Goal: Task Accomplishment & Management: Use online tool/utility

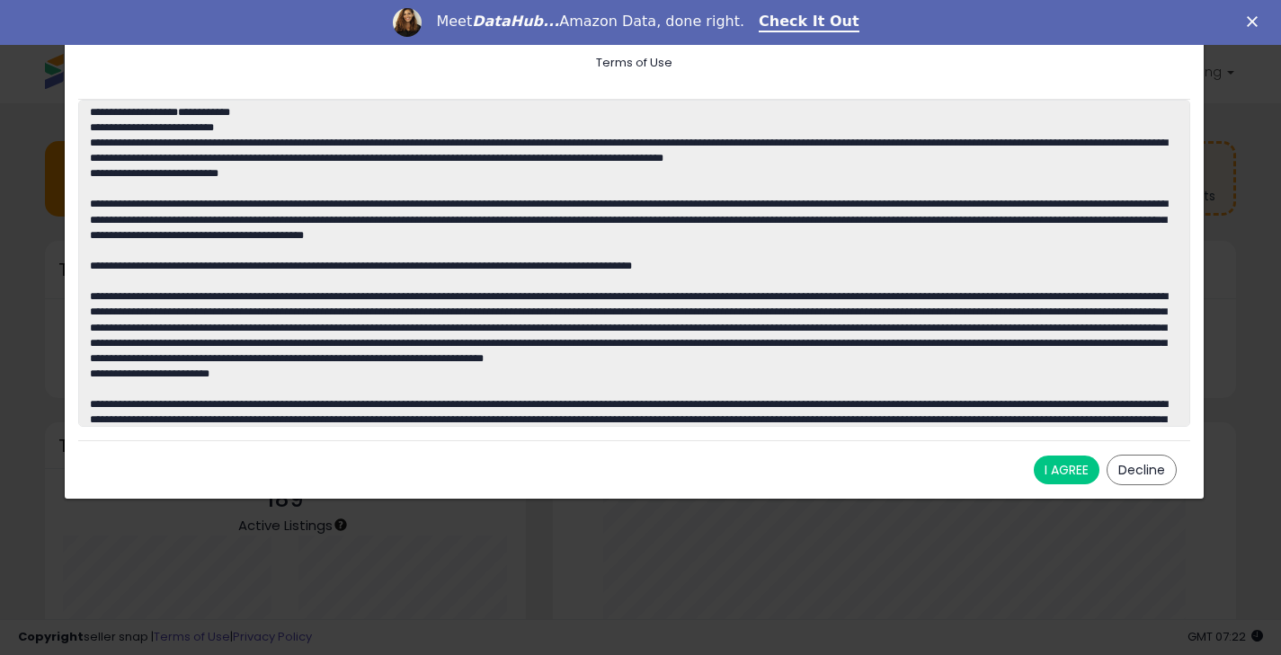
click at [1067, 468] on button "I AGREE" at bounding box center [1067, 470] width 66 height 29
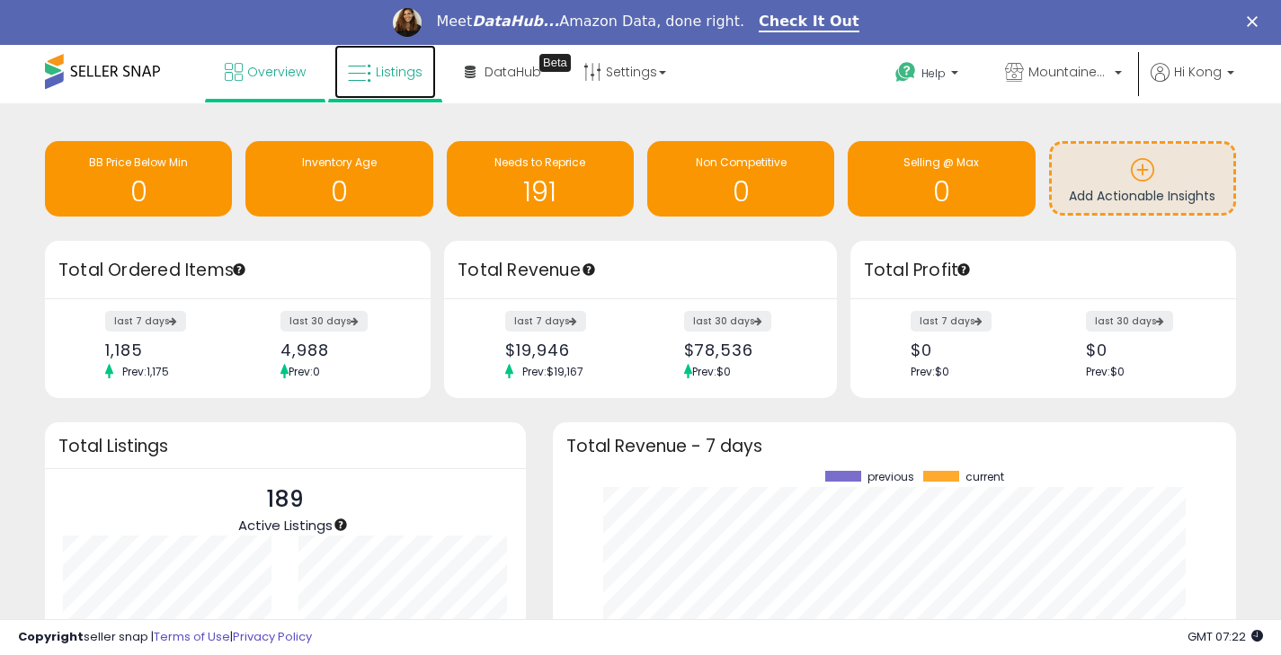
click at [395, 86] on link "Listings" at bounding box center [385, 72] width 102 height 54
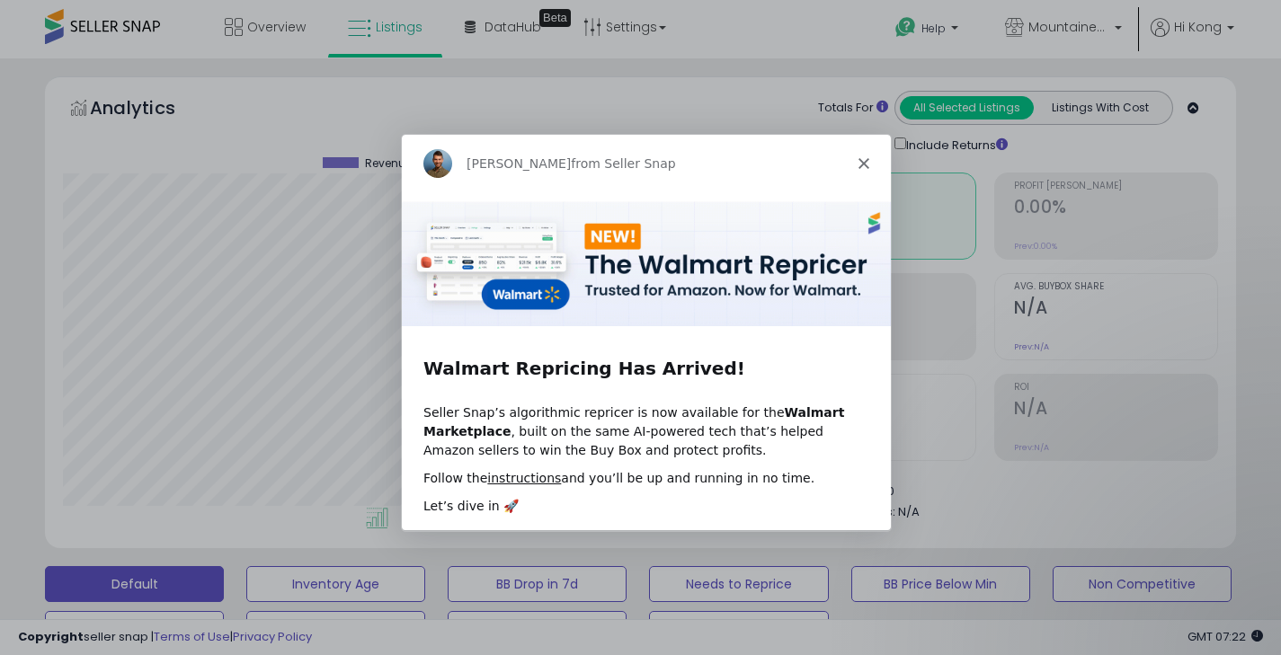
click at [861, 158] on icon "Close" at bounding box center [862, 162] width 11 height 11
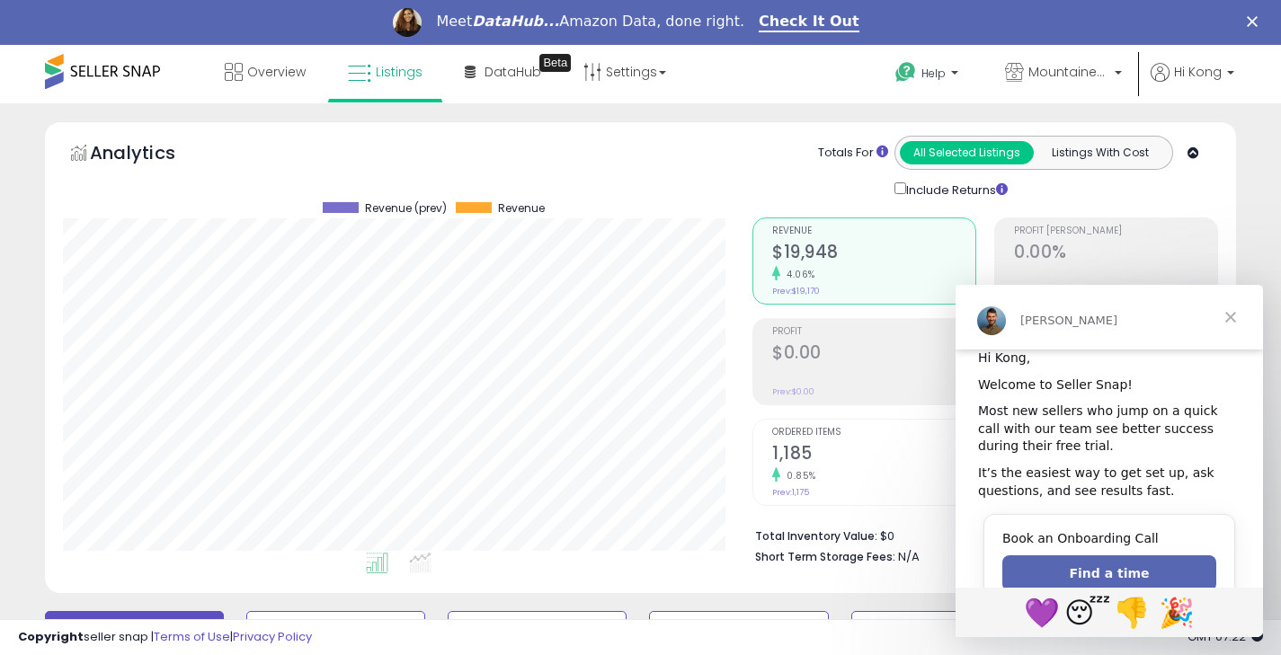
scroll to position [47, 0]
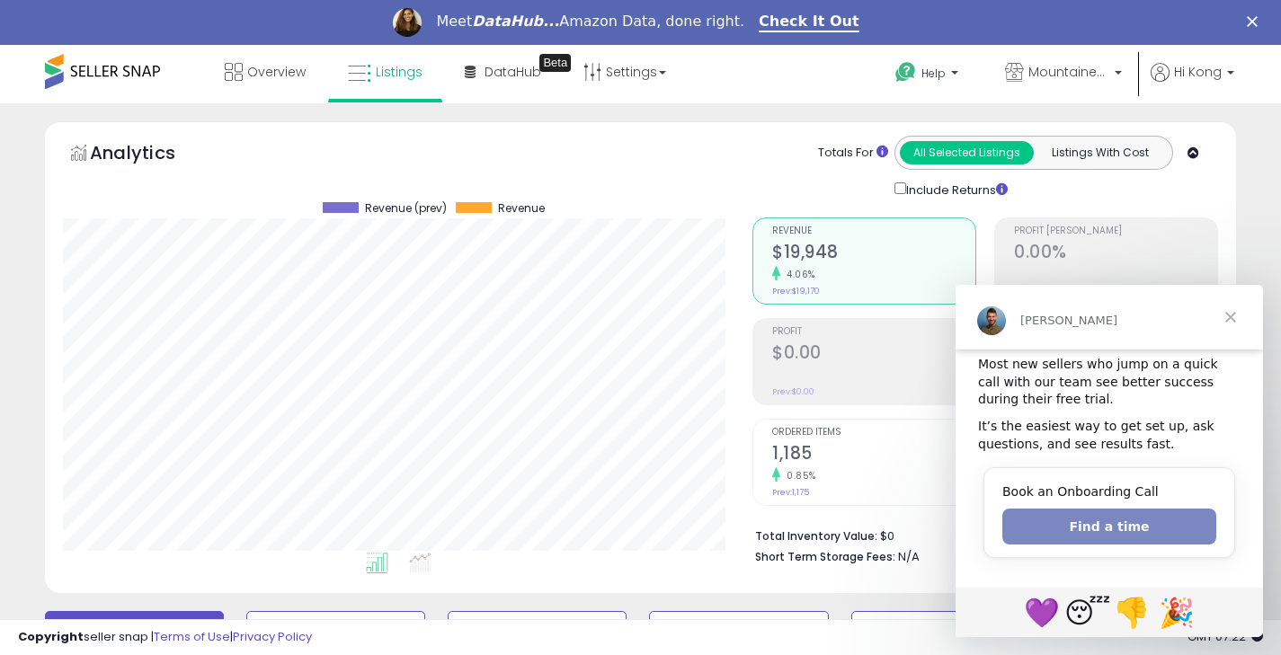
click at [1065, 534] on button "Find a time" at bounding box center [1109, 527] width 214 height 36
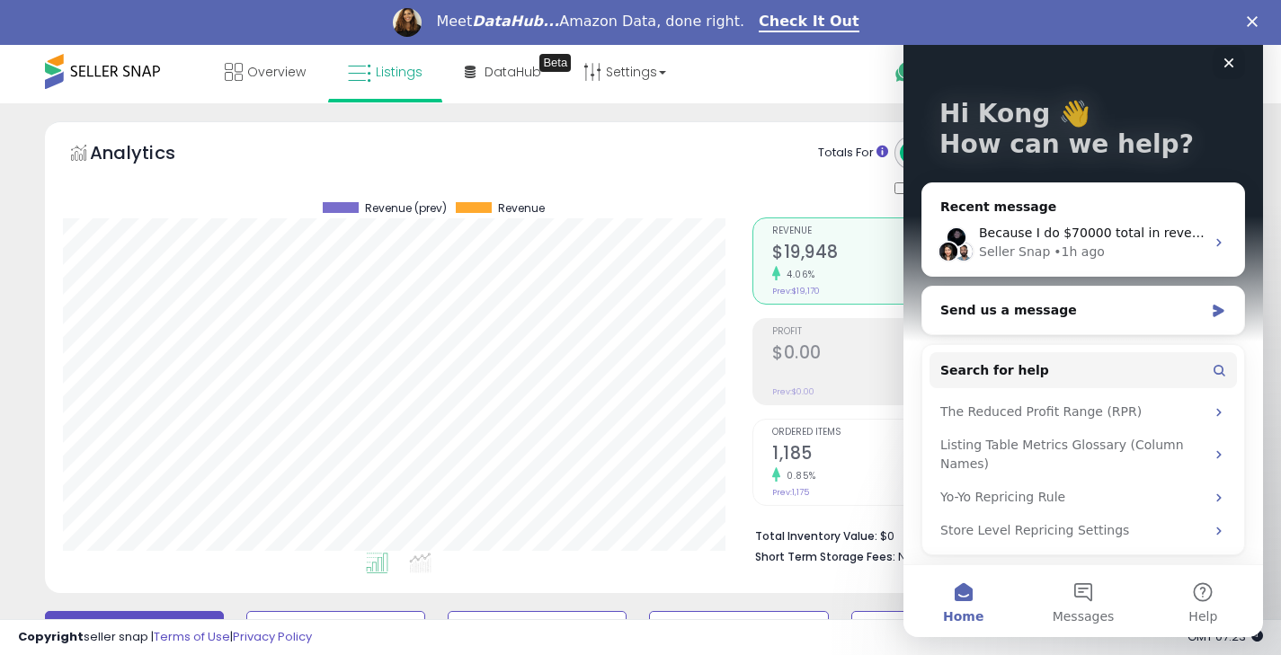
scroll to position [40, 0]
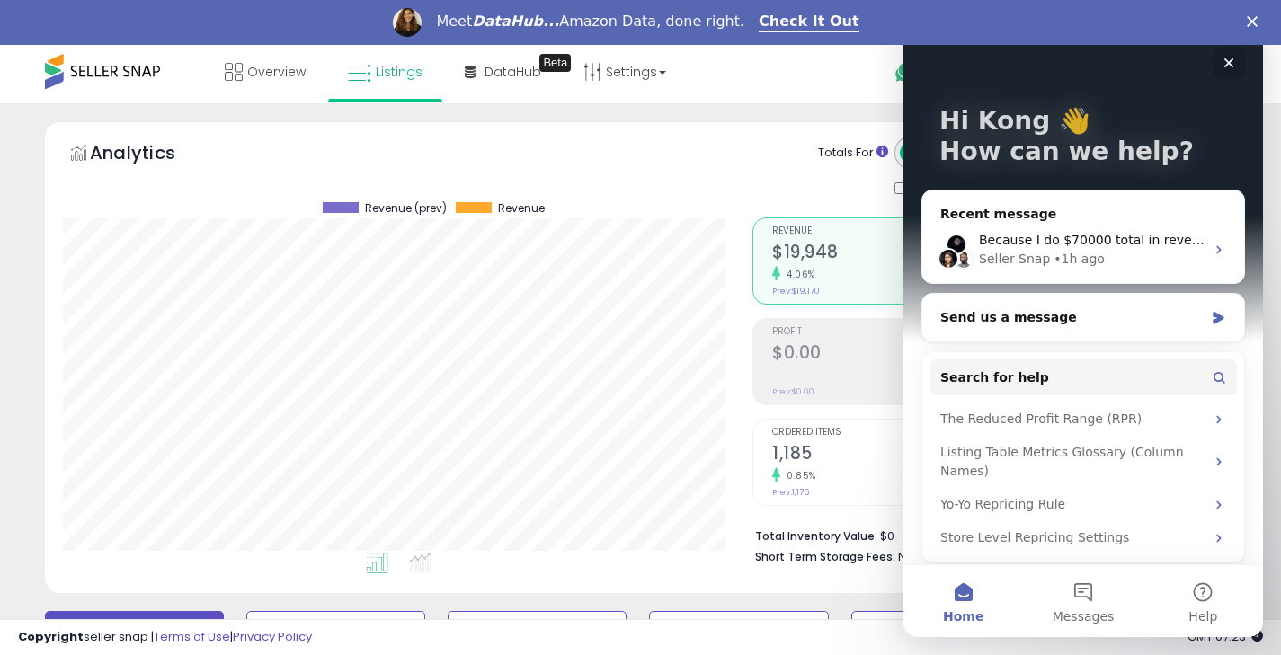
click at [1224, 67] on icon "Close" at bounding box center [1229, 63] width 10 height 10
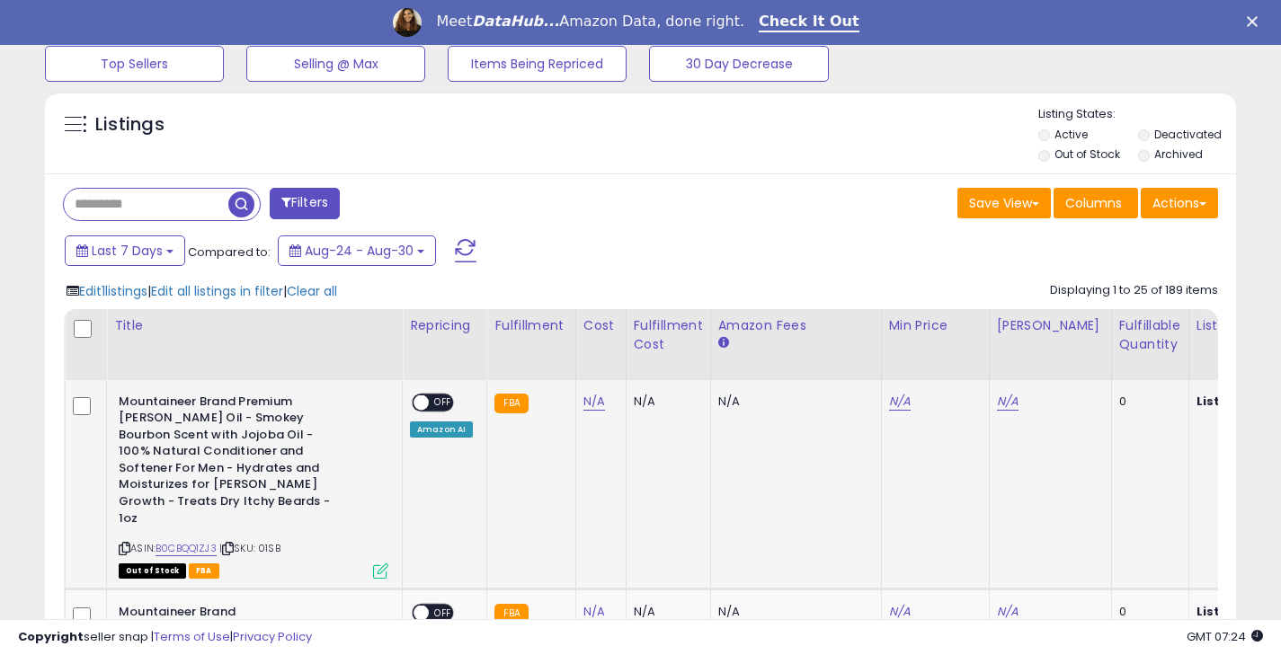
scroll to position [617, 0]
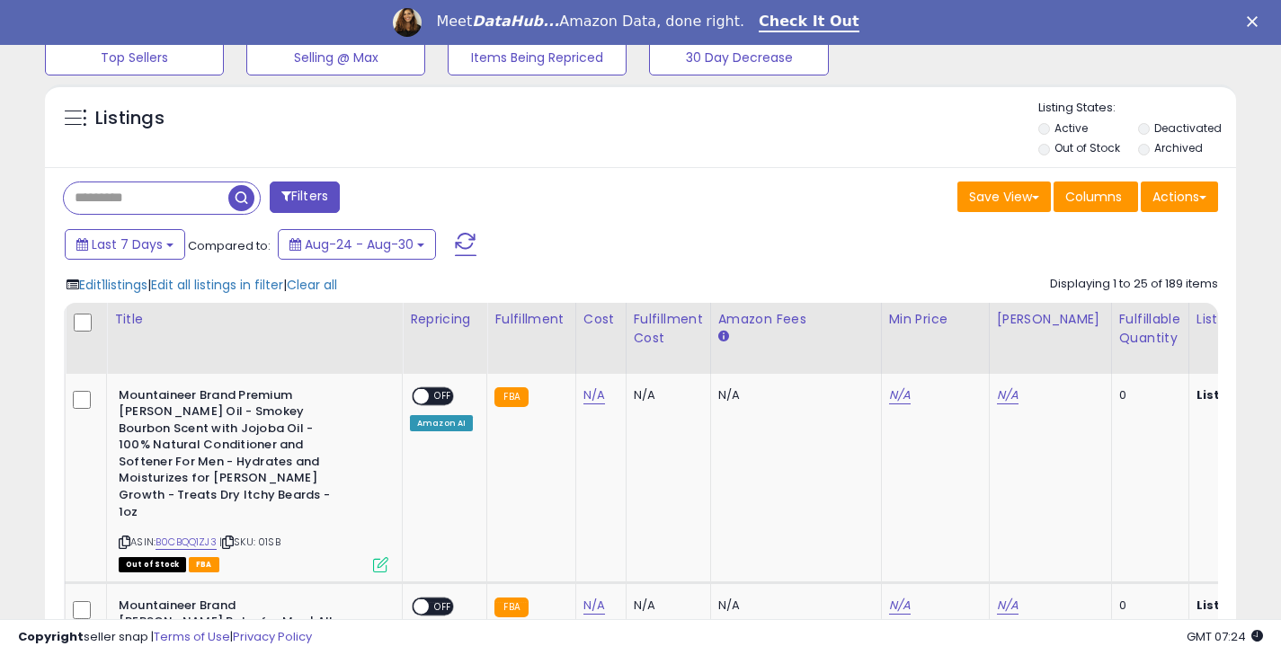
click at [715, 258] on div "Last 7 Days Compared to: Aug-24 - Aug-30" at bounding box center [493, 247] width 866 height 40
click at [929, 263] on div "Last 7 Days Compared to: Aug-24 - Aug-30" at bounding box center [638, 247] width 1182 height 40
click at [736, 303] on th "Amazon Fees" at bounding box center [795, 338] width 171 height 71
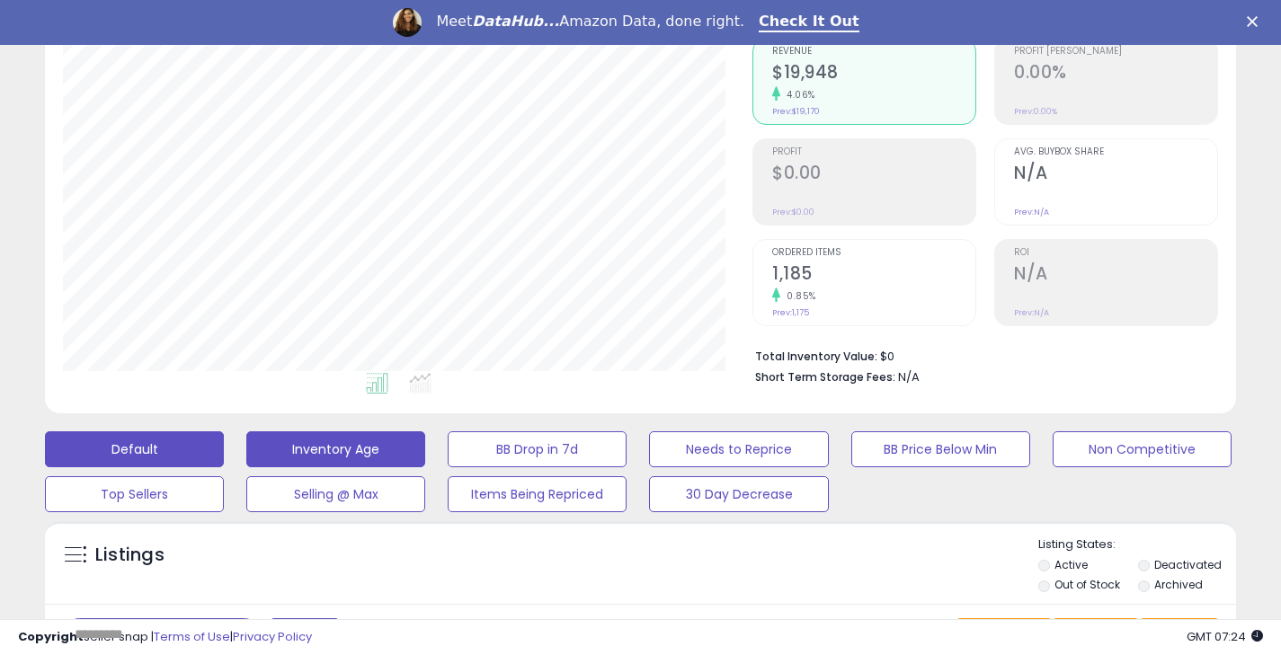
scroll to position [0, 0]
